Goal: Information Seeking & Learning: Find specific fact

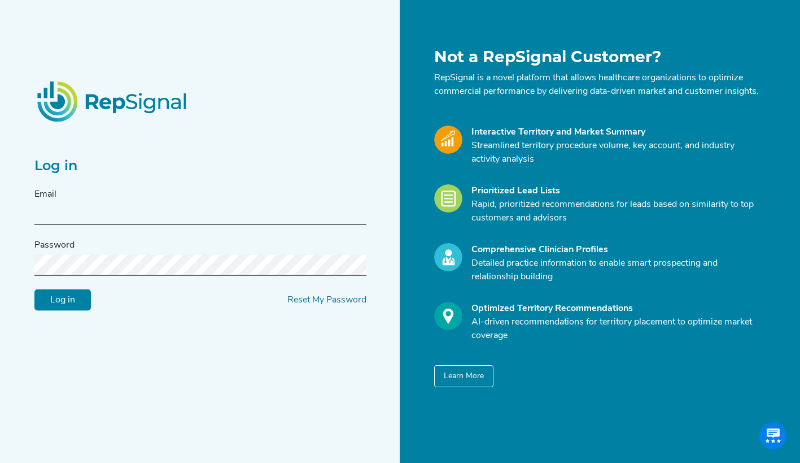
type input "[EMAIL_ADDRESS][DOMAIN_NAME]"
click at [83, 308] on input "Log in" at bounding box center [62, 299] width 56 height 21
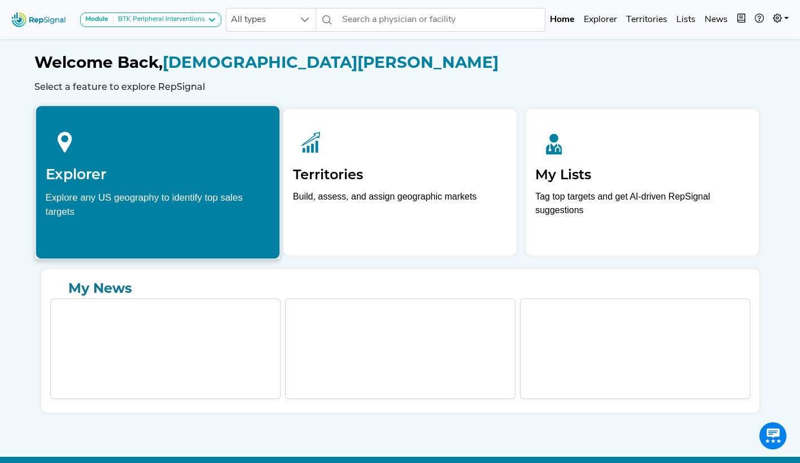
click at [91, 165] on div at bounding box center [157, 140] width 225 height 50
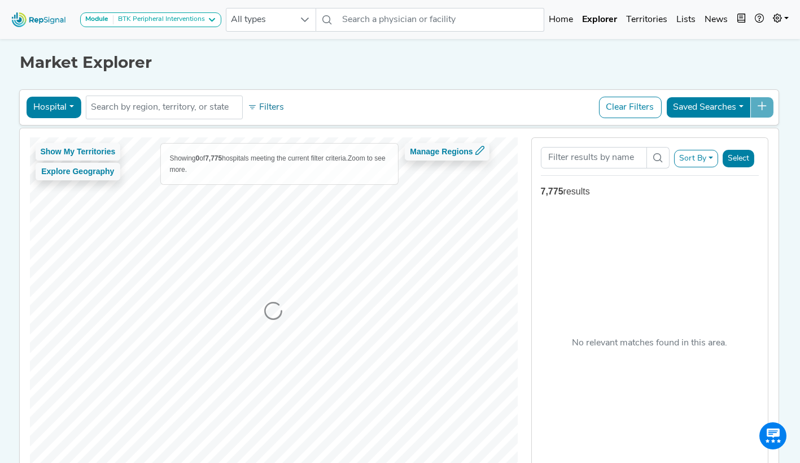
click at [68, 107] on button "Hospital" at bounding box center [53, 107] width 55 height 21
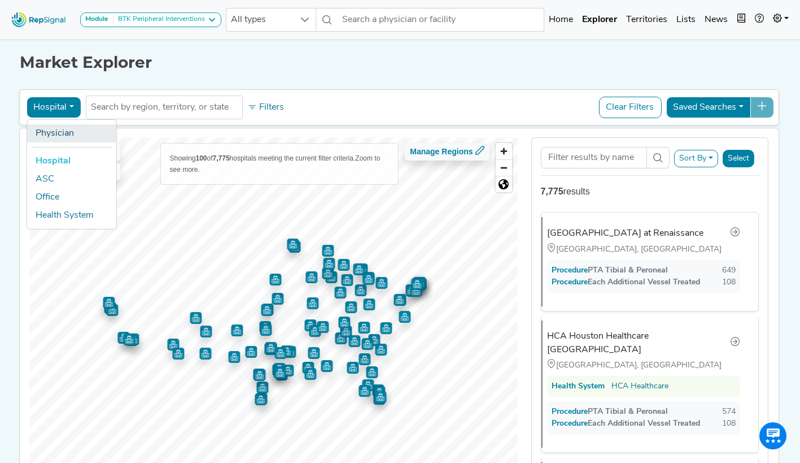
click at [55, 129] on link "Physician" at bounding box center [71, 133] width 89 height 18
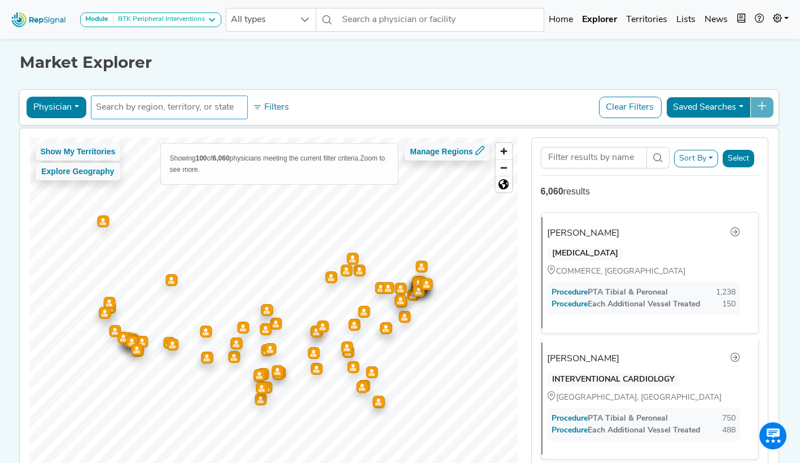
click at [134, 110] on input "text" at bounding box center [169, 108] width 147 height 14
click at [132, 107] on input "text" at bounding box center [169, 108] width 147 height 14
click at [176, 111] on input "[PERSON_NAME]" at bounding box center [169, 108] width 147 height 14
type input "[PERSON_NAME]"
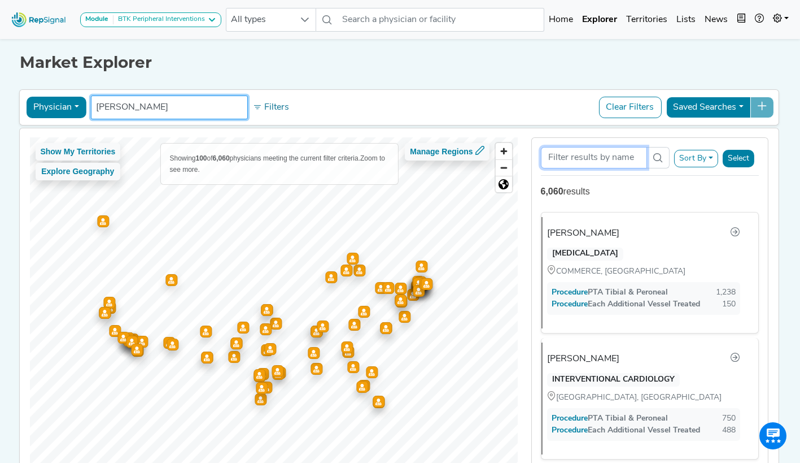
click at [636, 162] on input "Search Term" at bounding box center [594, 157] width 106 height 21
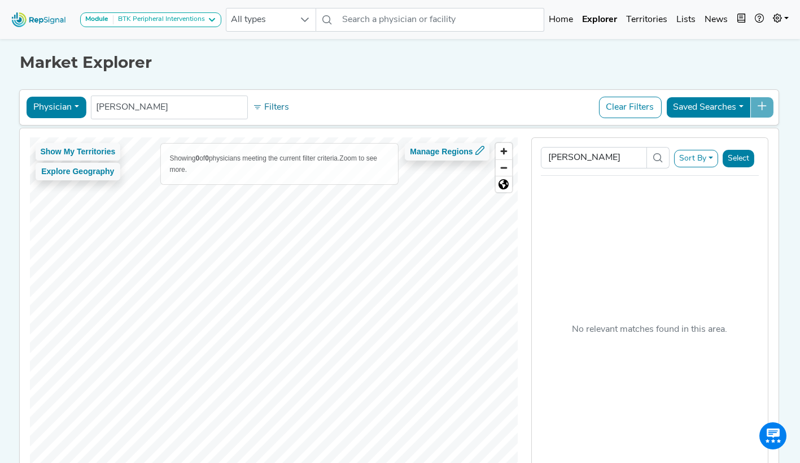
click at [714, 157] on button "Sort By" at bounding box center [696, 159] width 44 height 18
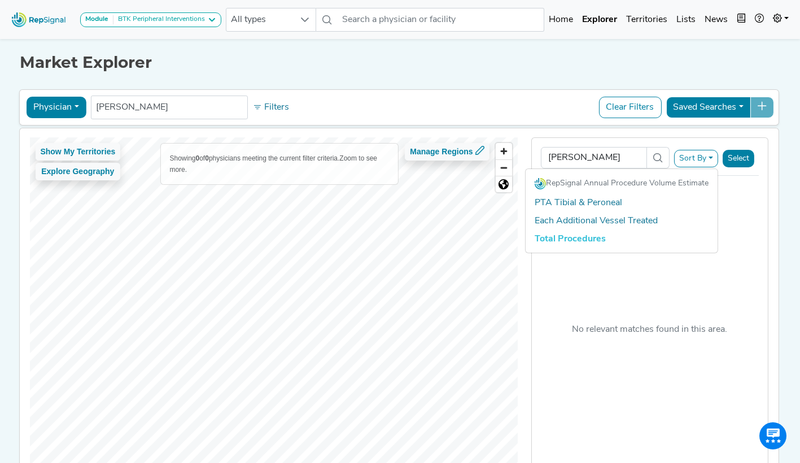
click at [582, 236] on link "Total Procedures" at bounding box center [622, 239] width 192 height 18
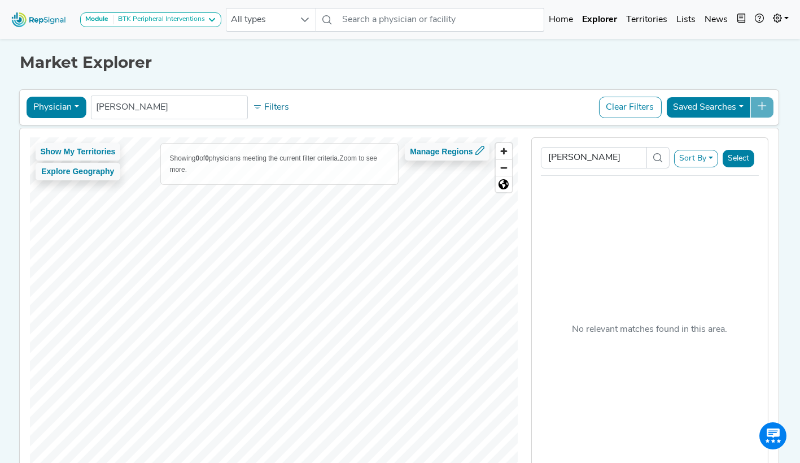
click at [680, 225] on div "[PERSON_NAME] Sort By RepSignal Annual Procedure Volume Estimate PTA Tibial & P…" at bounding box center [649, 310] width 237 height 347
click at [626, 147] on input "[PERSON_NAME]" at bounding box center [594, 157] width 106 height 21
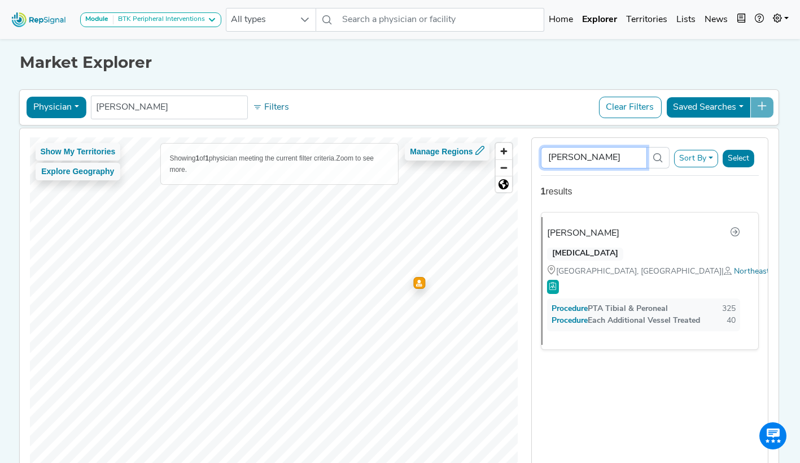
click at [625, 158] on input "[PERSON_NAME]" at bounding box center [594, 157] width 106 height 21
type input "D"
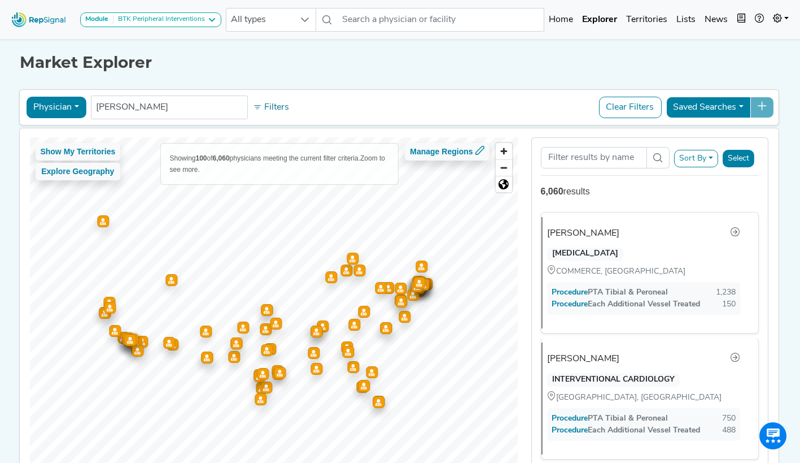
click at [77, 110] on button "Physician" at bounding box center [56, 107] width 60 height 21
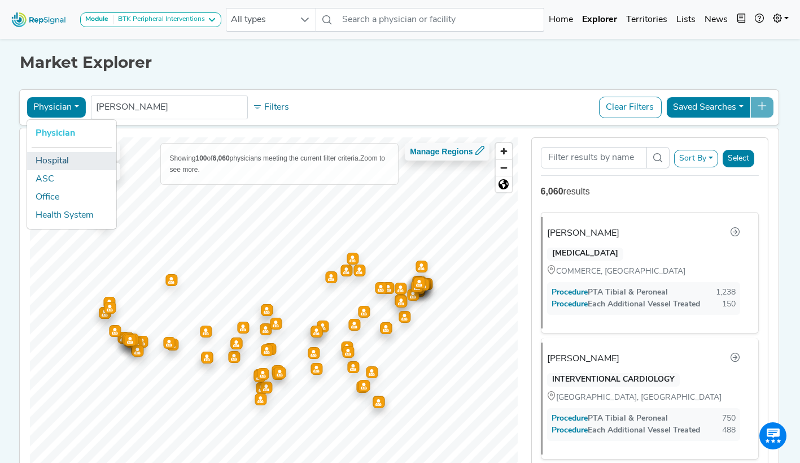
click at [58, 160] on link "Hospital" at bounding box center [71, 161] width 89 height 18
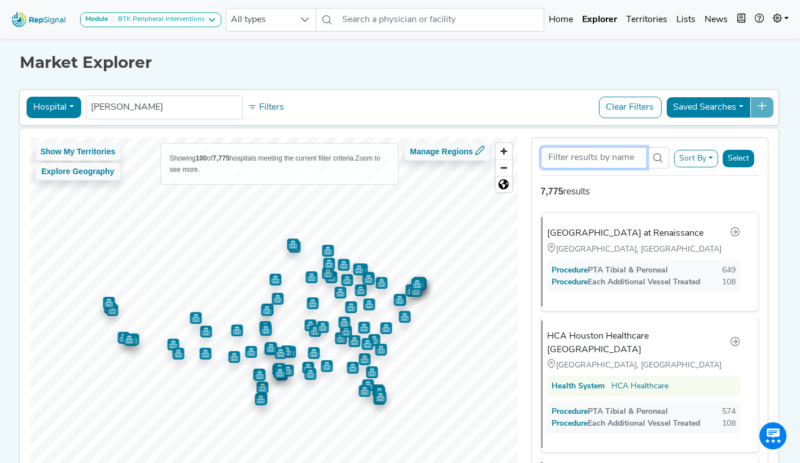
click at [574, 156] on input "Search Term" at bounding box center [594, 157] width 106 height 21
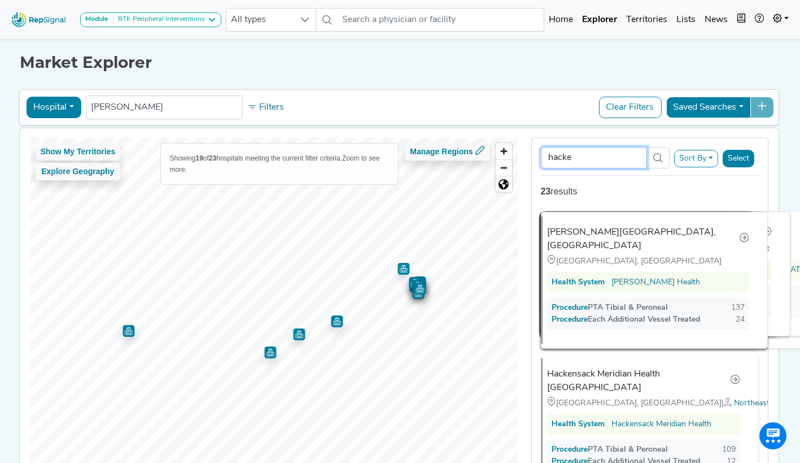
type input "hacken"
